Goal: Find specific page/section: Find specific page/section

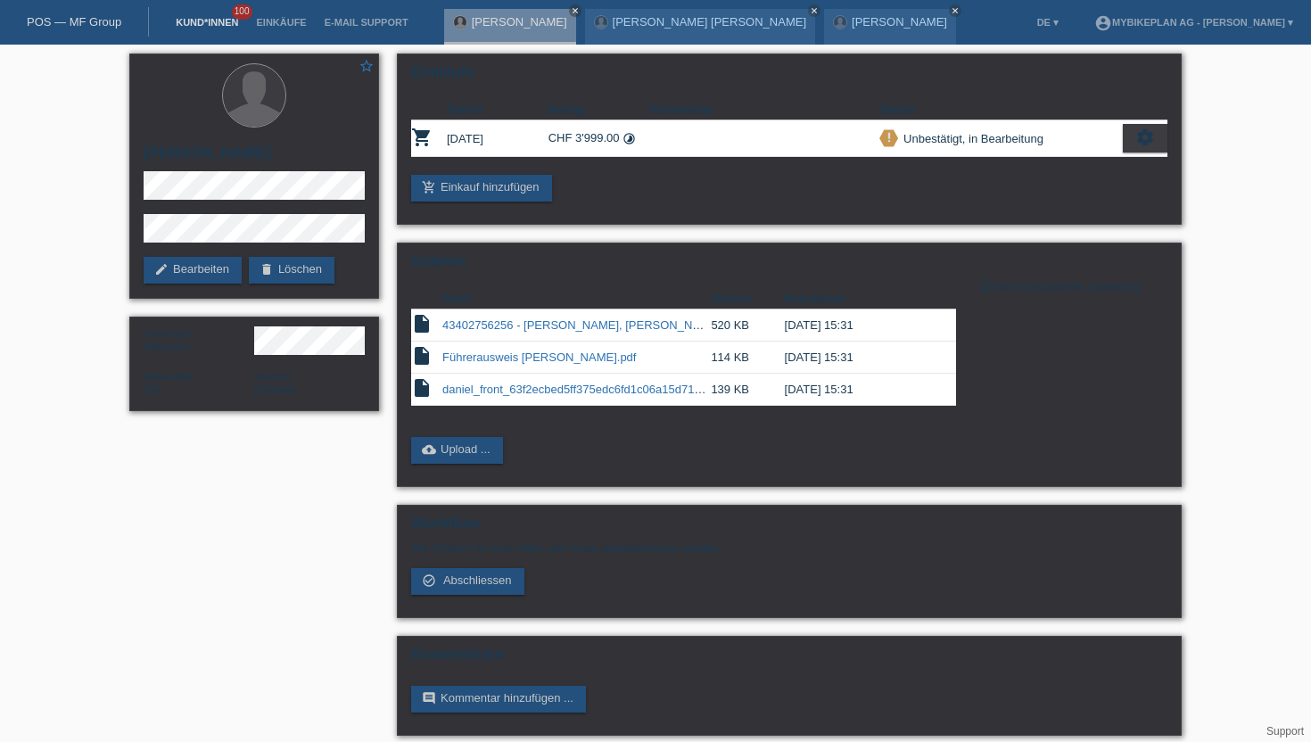
click at [202, 23] on link "Kund*innen" at bounding box center [207, 22] width 80 height 11
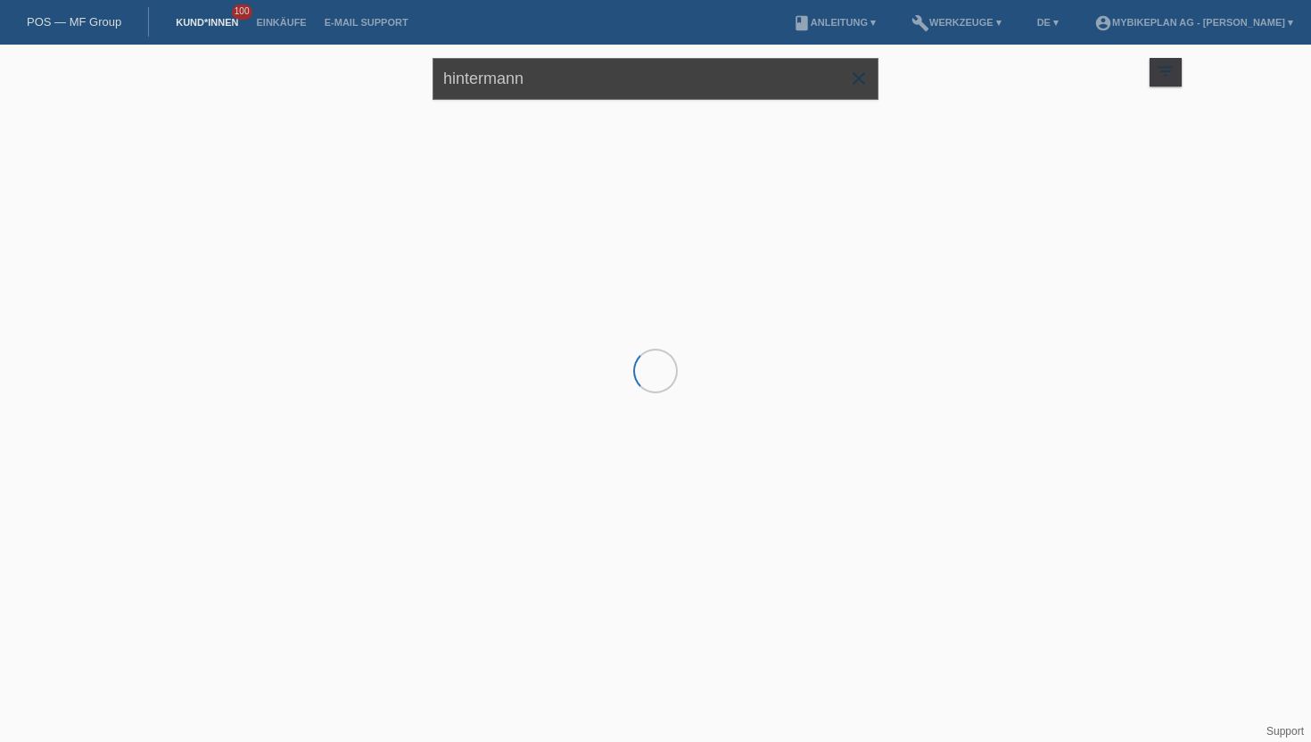
click at [531, 89] on input "hintermann" at bounding box center [655, 79] width 446 height 42
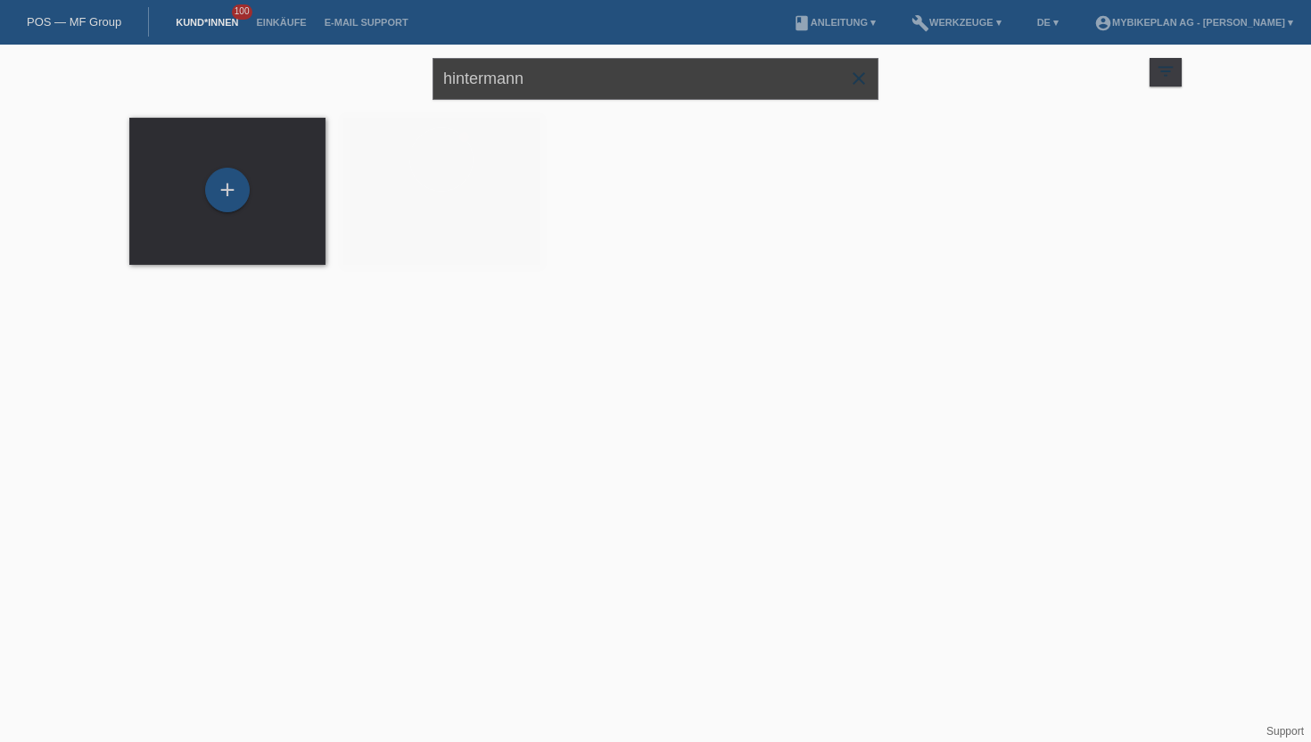
click at [531, 89] on input "hintermann" at bounding box center [655, 79] width 446 height 42
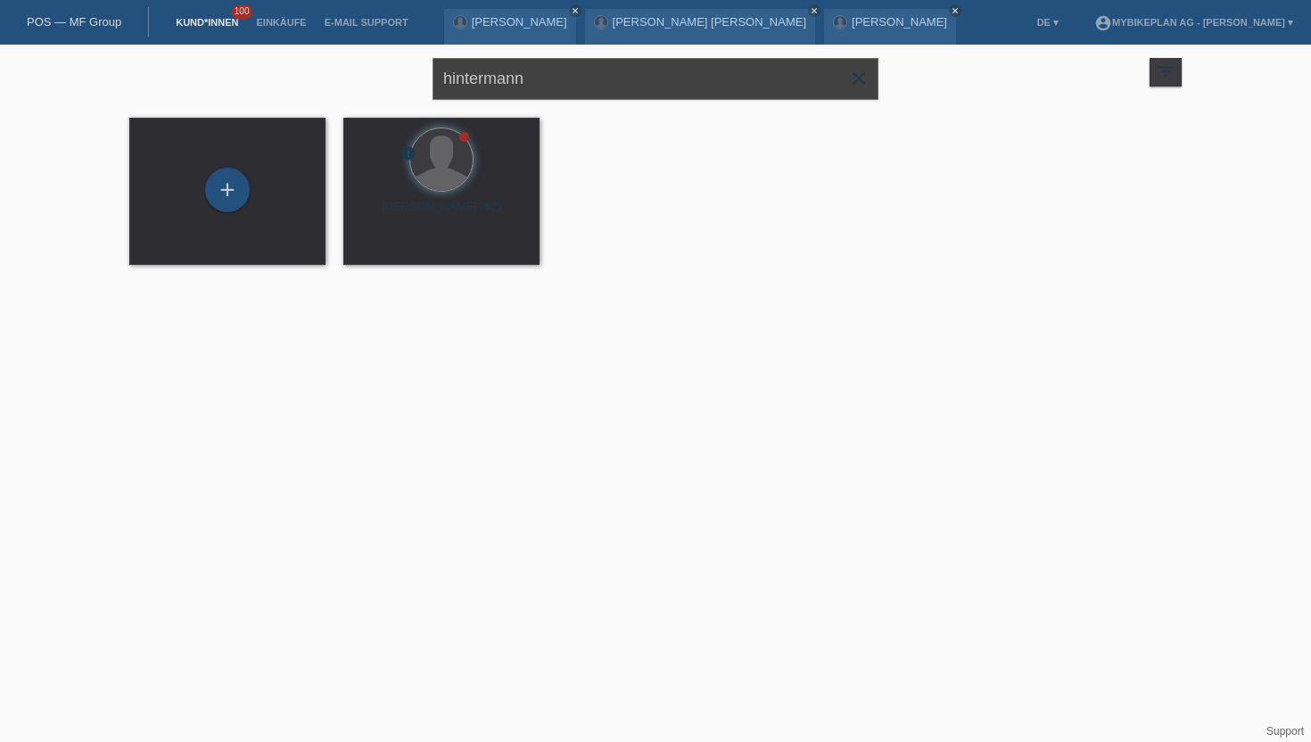
click at [531, 89] on input "hintermann" at bounding box center [655, 79] width 446 height 42
type input "Maria simone"
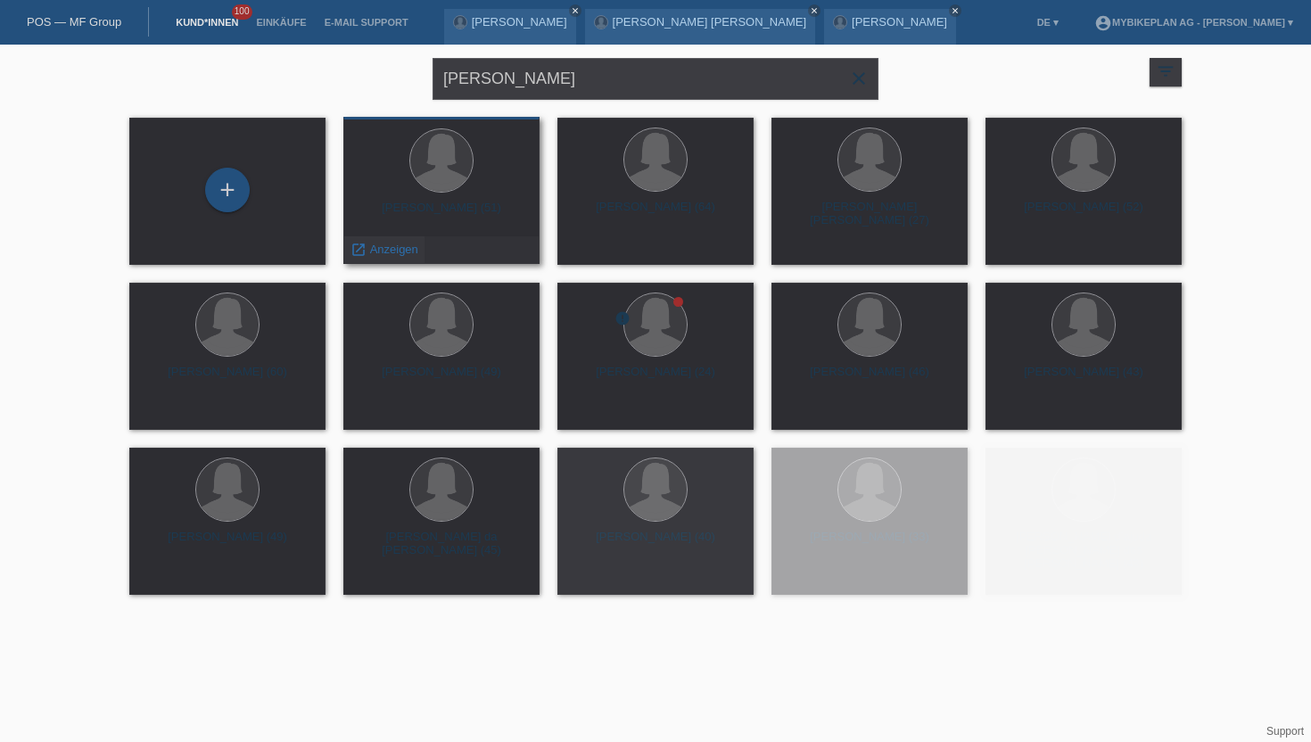
click at [393, 252] on span "Anzeigen" at bounding box center [394, 249] width 48 height 13
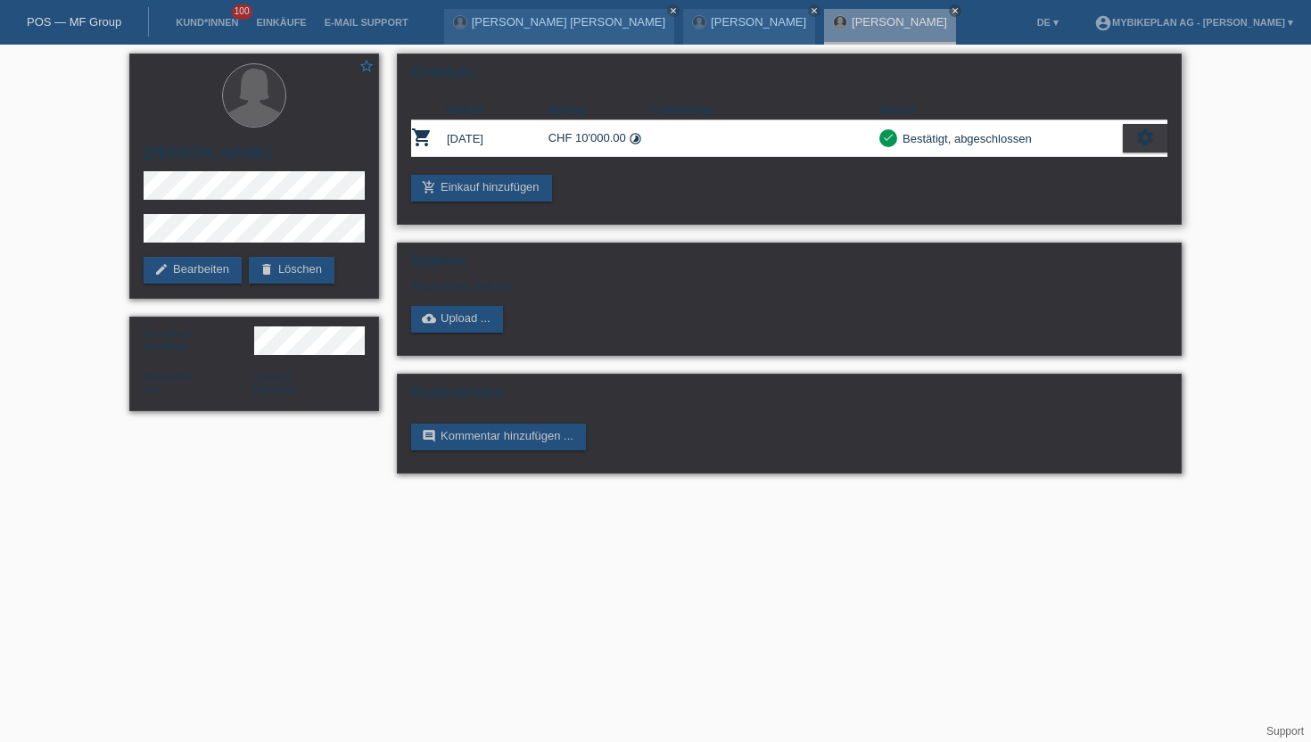
click at [1146, 138] on icon "settings" at bounding box center [1145, 138] width 20 height 20
click at [1143, 144] on icon "settings" at bounding box center [1145, 138] width 20 height 20
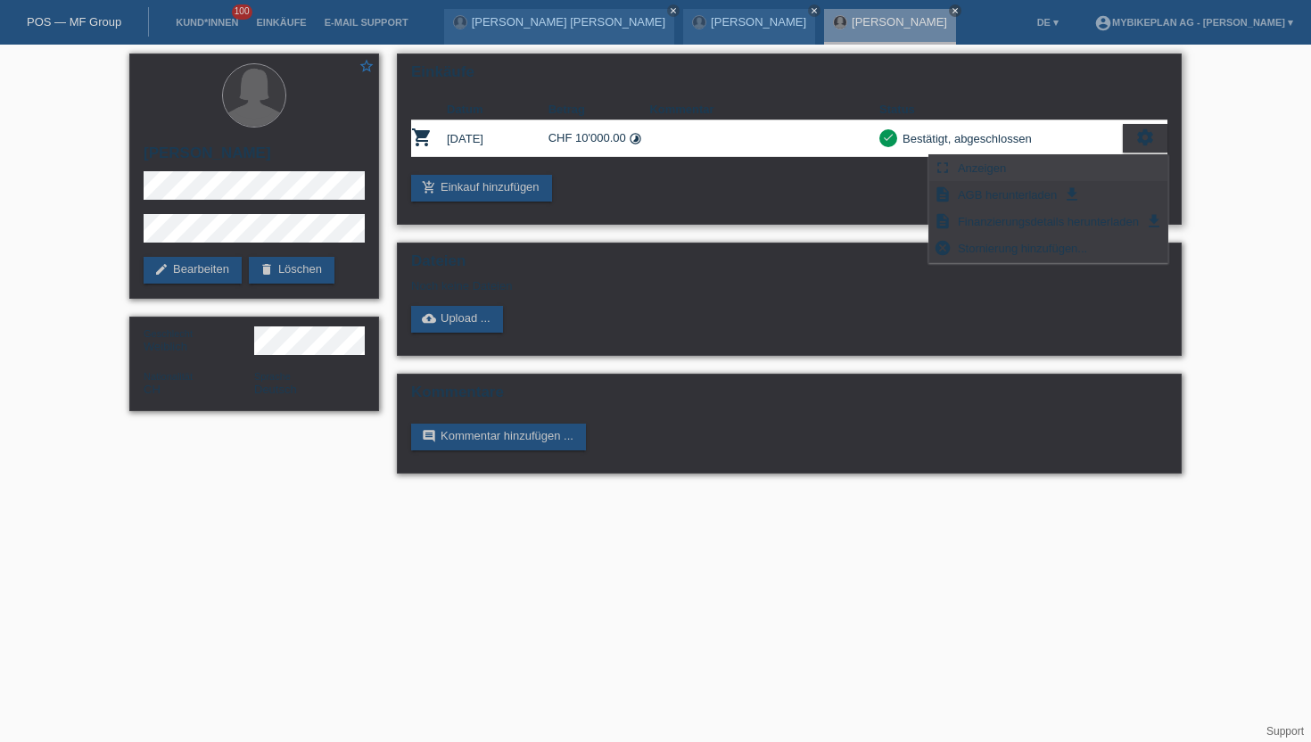
click at [1082, 168] on div "fullscreen Anzeigen" at bounding box center [1047, 168] width 237 height 27
